Goal: Transaction & Acquisition: Obtain resource

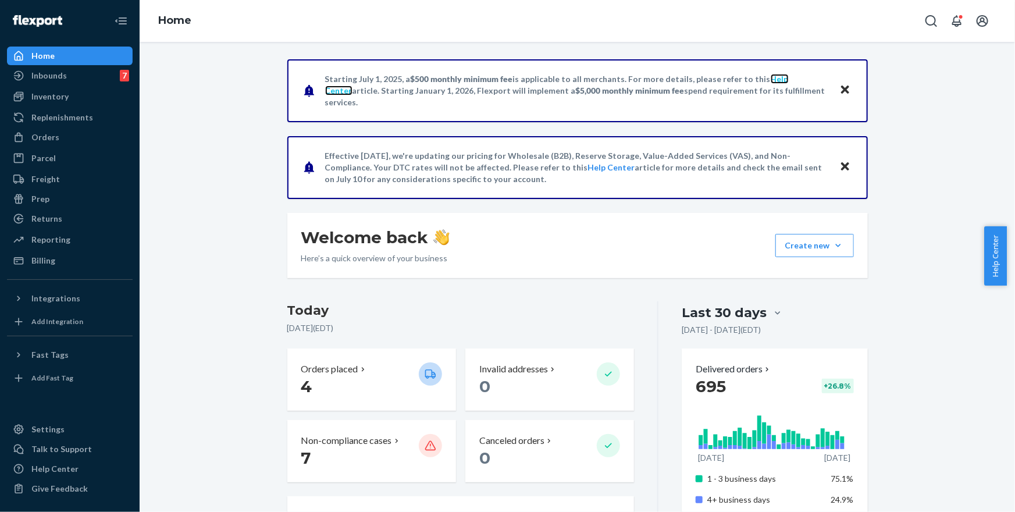
click at [779, 84] on link "Help Center" at bounding box center [557, 85] width 464 height 22
click at [67, 254] on div "Billing" at bounding box center [69, 260] width 123 height 16
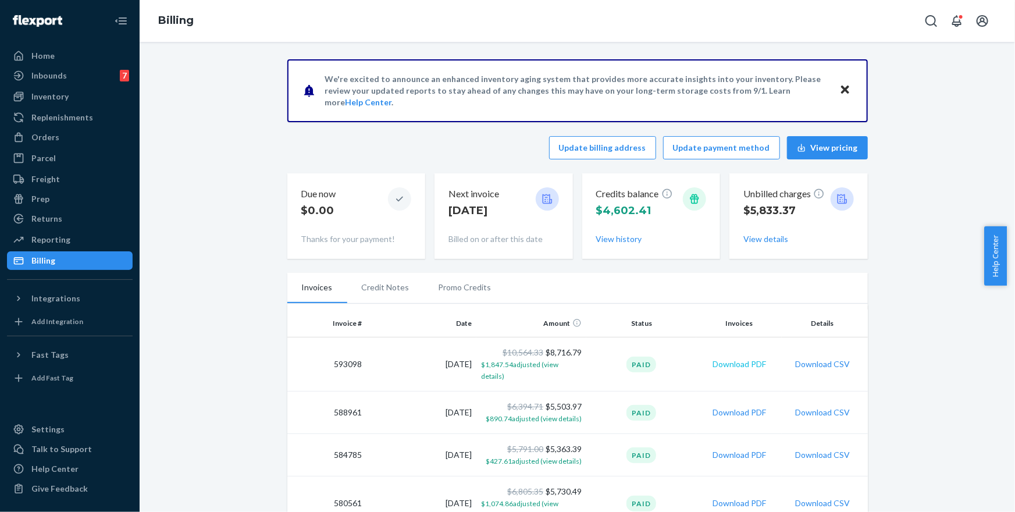
click at [747, 358] on button "Download PDF" at bounding box center [740, 364] width 54 height 12
click at [749, 407] on button "Download PDF" at bounding box center [740, 413] width 54 height 12
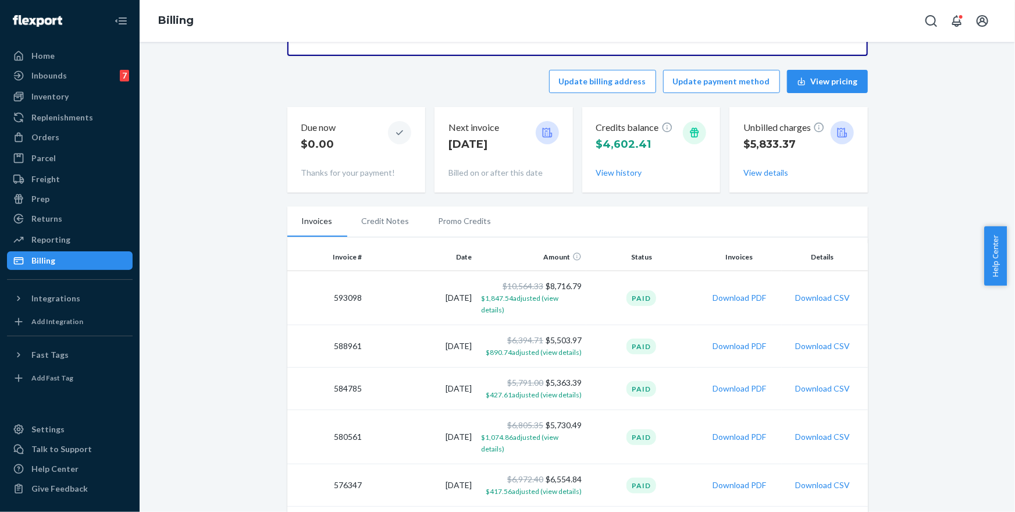
scroll to position [67, 0]
click at [751, 291] on button "Download PDF" at bounding box center [740, 297] width 54 height 12
click at [751, 382] on button "Download PDF" at bounding box center [740, 388] width 54 height 12
click at [738, 430] on button "Download PDF" at bounding box center [740, 436] width 54 height 12
click at [740, 478] on button "Download PDF" at bounding box center [740, 484] width 54 height 12
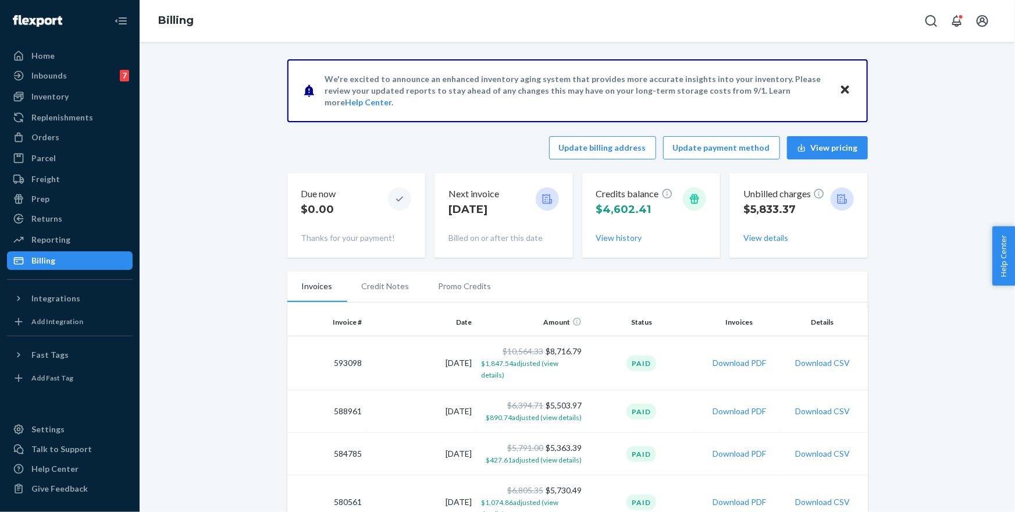
click at [392, 98] on link "Help Center" at bounding box center [368, 102] width 47 height 10
click at [87, 141] on div "Orders" at bounding box center [69, 137] width 123 height 16
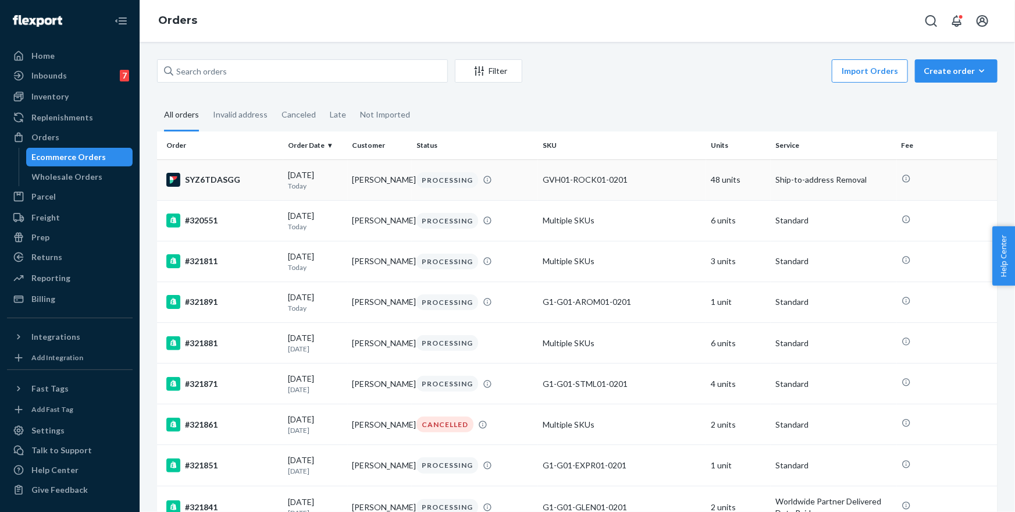
click at [233, 184] on div "SYZ6TDASGG" at bounding box center [222, 180] width 112 height 14
